Goal: Feedback & Contribution: Leave review/rating

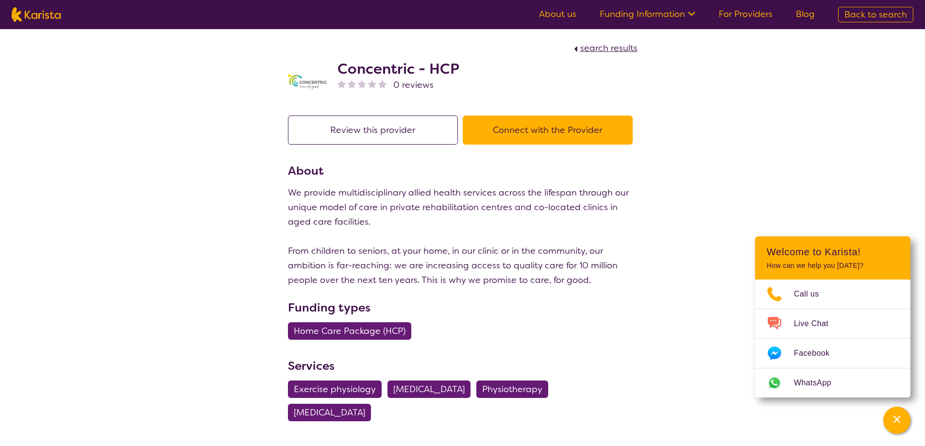
click at [173, 218] on div "search results Concentric - HCP 0 reviews Review this provider Connect with the…" at bounding box center [462, 261] width 925 height 464
click at [440, 231] on p "We provide multidisciplinary allied health services across the lifespan through…" at bounding box center [463, 236] width 350 height 102
click at [305, 196] on p "We provide multidisciplinary allied health services across the lifespan through…" at bounding box center [463, 236] width 350 height 102
drag, startPoint x: 291, startPoint y: 192, endPoint x: 446, endPoint y: 199, distance: 155.0
click at [446, 199] on p "We provide multidisciplinary allied health services across the lifespan through…" at bounding box center [463, 236] width 350 height 102
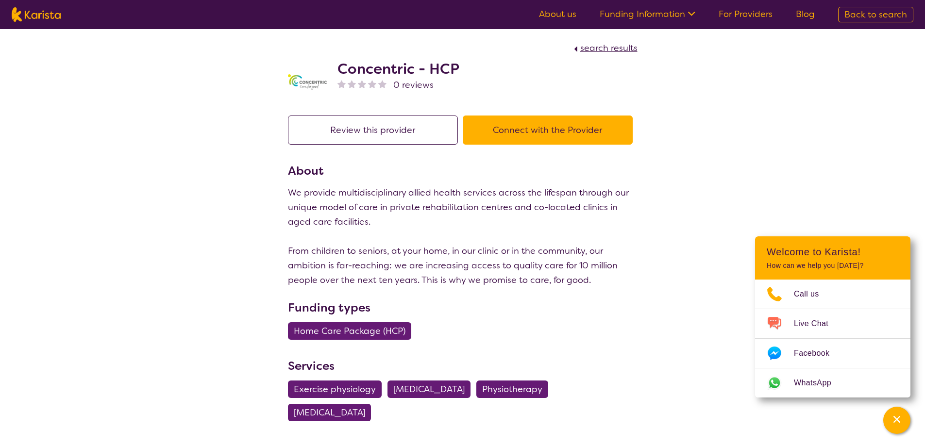
click at [422, 208] on p "We provide multidisciplinary allied health services across the lifespan through…" at bounding box center [463, 236] width 350 height 102
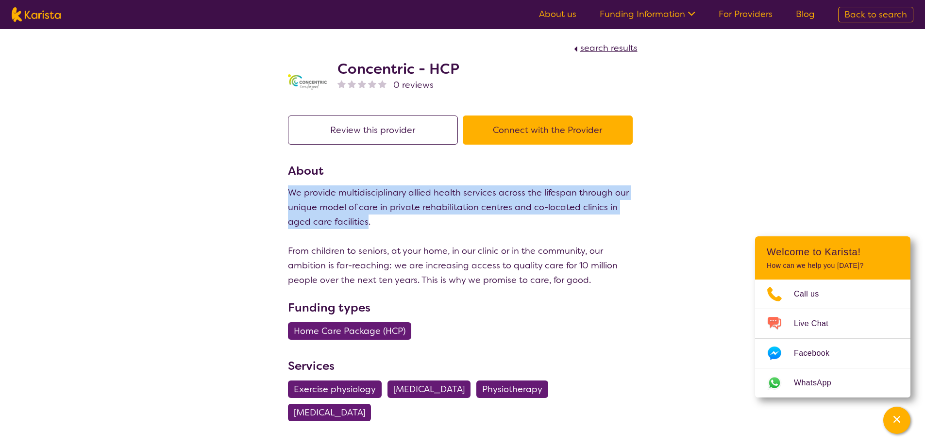
drag, startPoint x: 289, startPoint y: 191, endPoint x: 367, endPoint y: 215, distance: 81.2
click at [367, 215] on p "We provide multidisciplinary allied health services across the lifespan through…" at bounding box center [463, 236] width 350 height 102
click at [405, 203] on p "We provide multidisciplinary allied health services across the lifespan through…" at bounding box center [463, 236] width 350 height 102
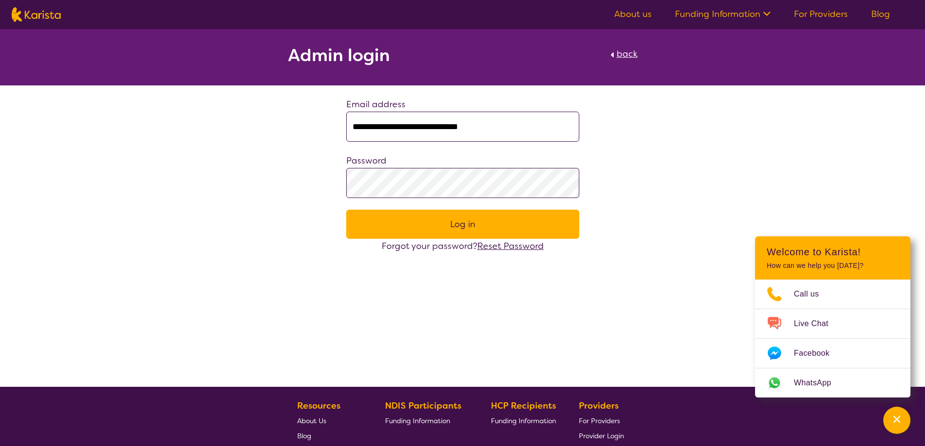
click at [446, 226] on button "Log in" at bounding box center [462, 224] width 233 height 29
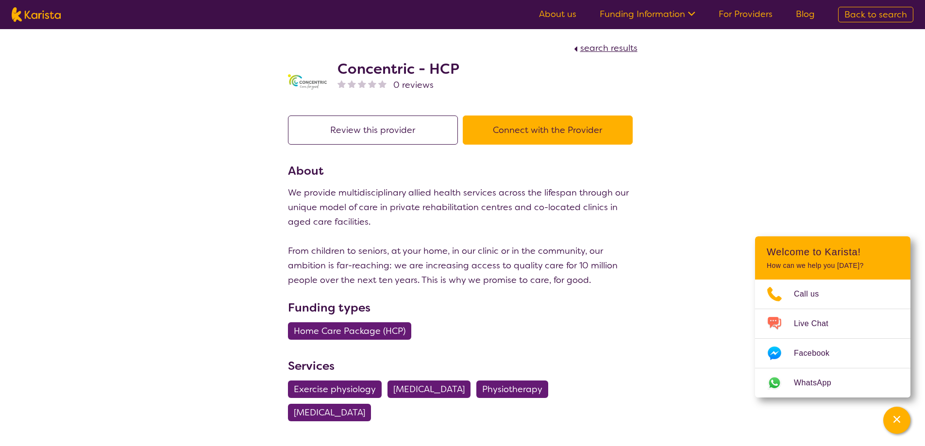
click at [359, 126] on button "Review this provider" at bounding box center [373, 130] width 170 height 29
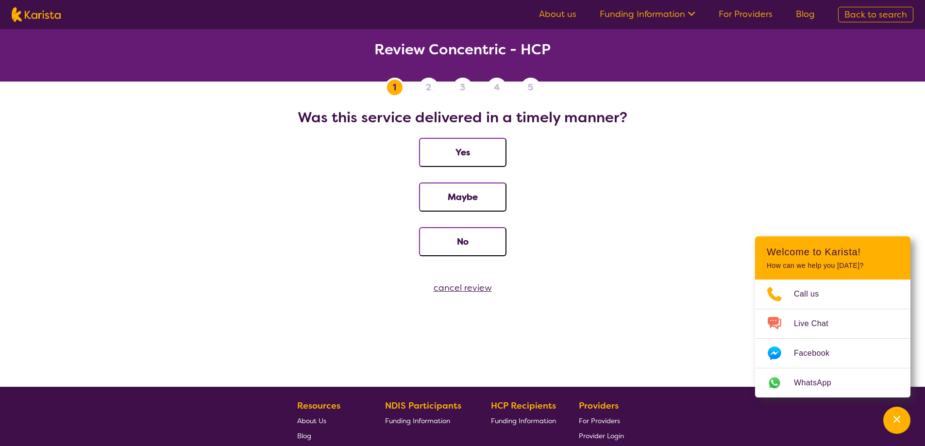
click at [459, 149] on button "Yes" at bounding box center [462, 152] width 87 height 29
click at [462, 148] on button "Yes" at bounding box center [462, 152] width 87 height 29
click at [457, 156] on button "Yes" at bounding box center [462, 152] width 87 height 29
click at [461, 153] on button "Yes" at bounding box center [462, 152] width 87 height 29
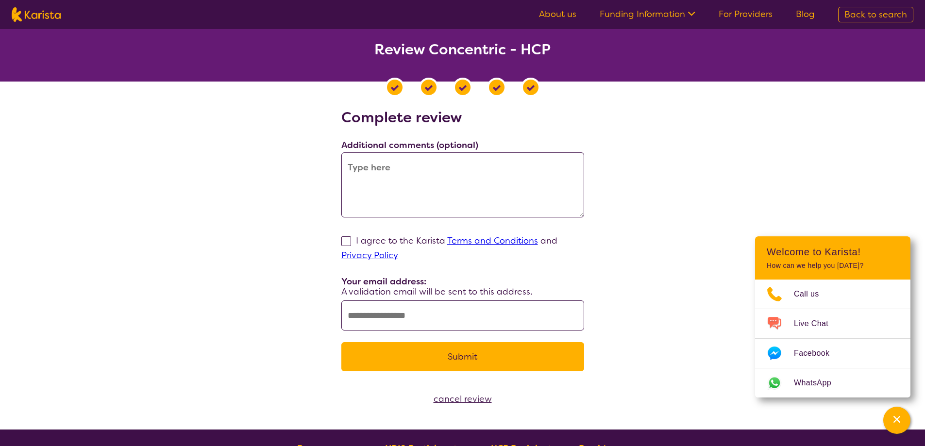
click at [387, 172] on textarea at bounding box center [462, 184] width 243 height 65
